Goal: Information Seeking & Learning: Learn about a topic

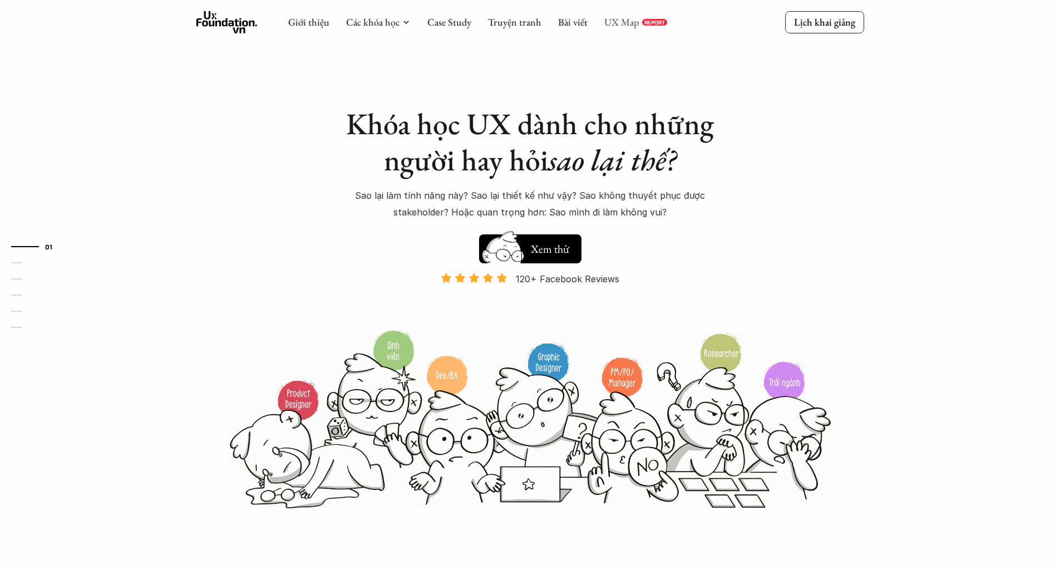
click at [621, 19] on link "UX Map" at bounding box center [621, 22] width 35 height 13
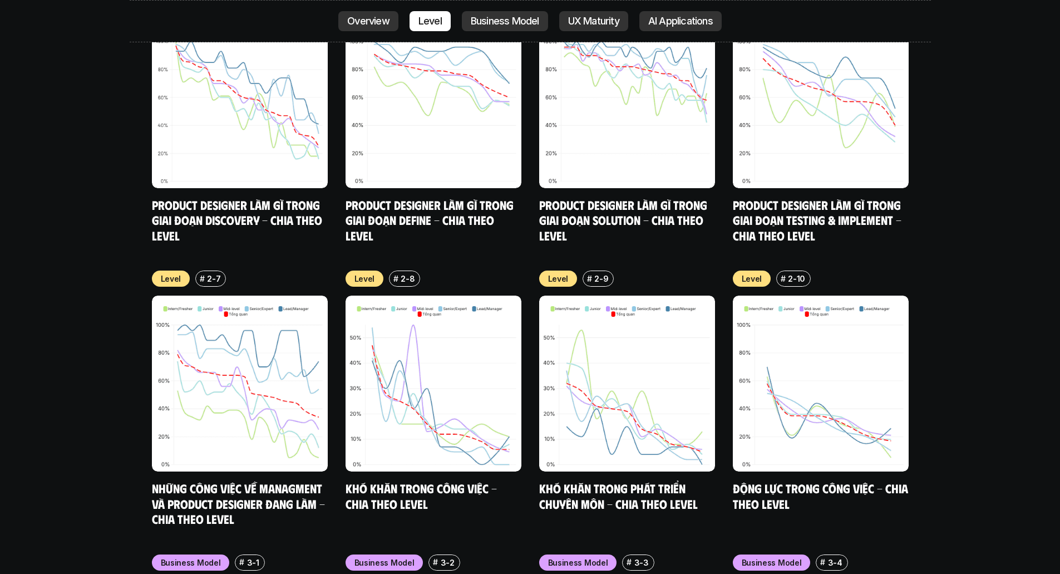
scroll to position [4354, 0]
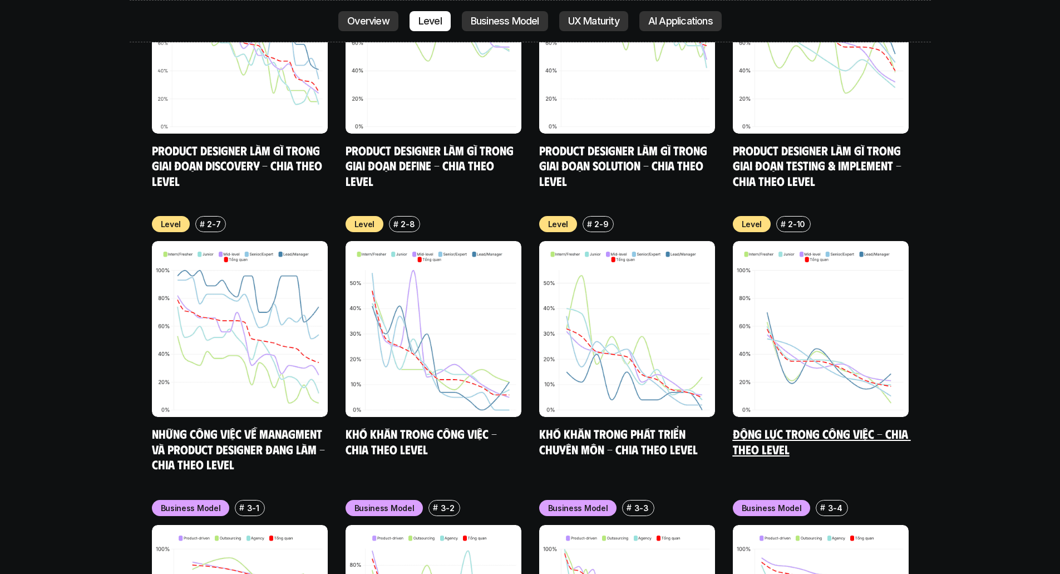
click at [879, 426] on link "Động lực trong công việc - Chia theo Level" at bounding box center [822, 441] width 178 height 31
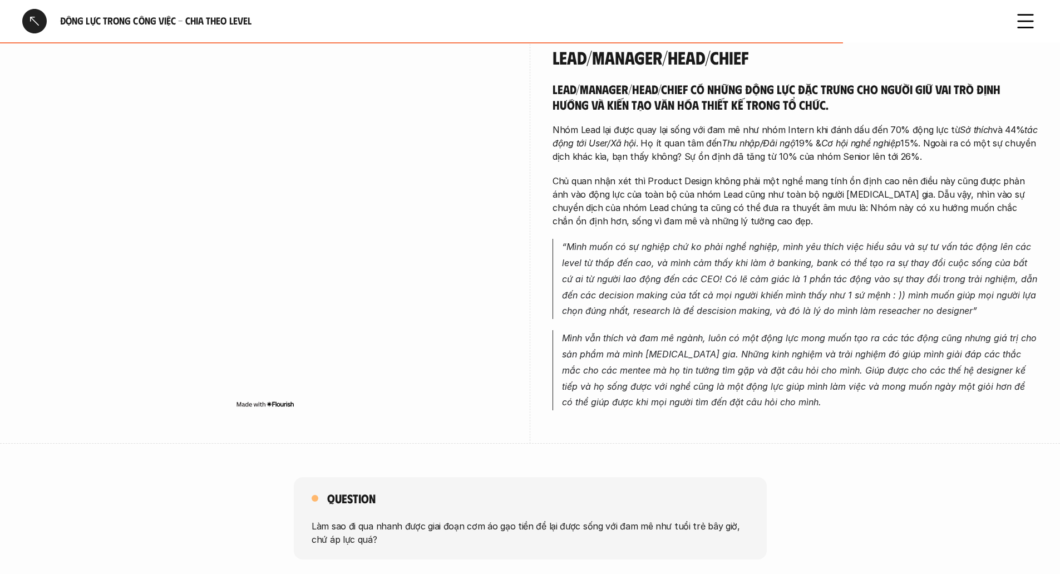
scroll to position [2454, 0]
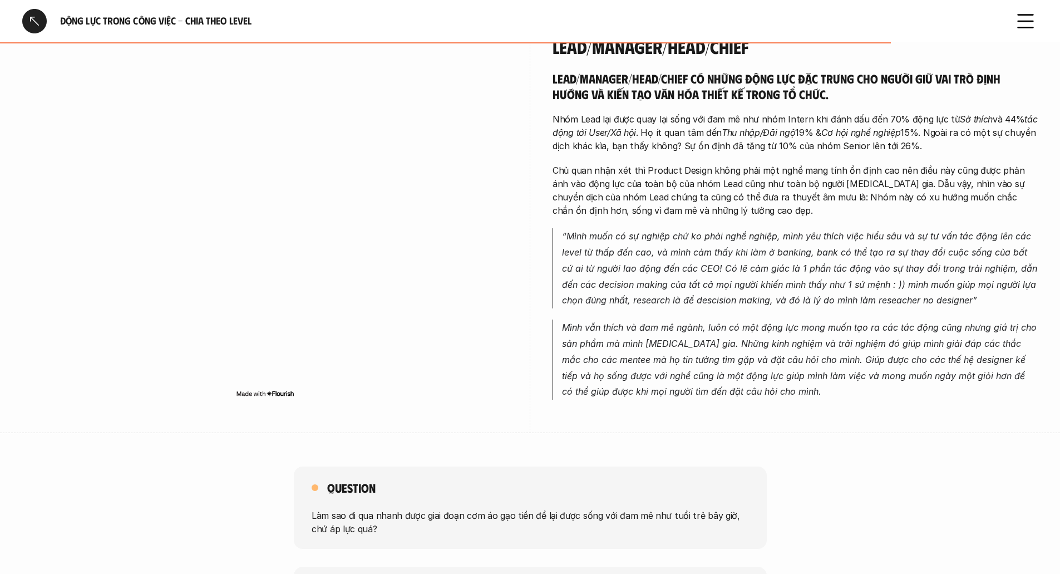
click at [205, 466] on div "Question Làm sao đi qua nhanh được giai đoạn cơm áo gạo tiền để lại được sống v…" at bounding box center [530, 507] width 1060 height 82
